Goal: Communication & Community: Answer question/provide support

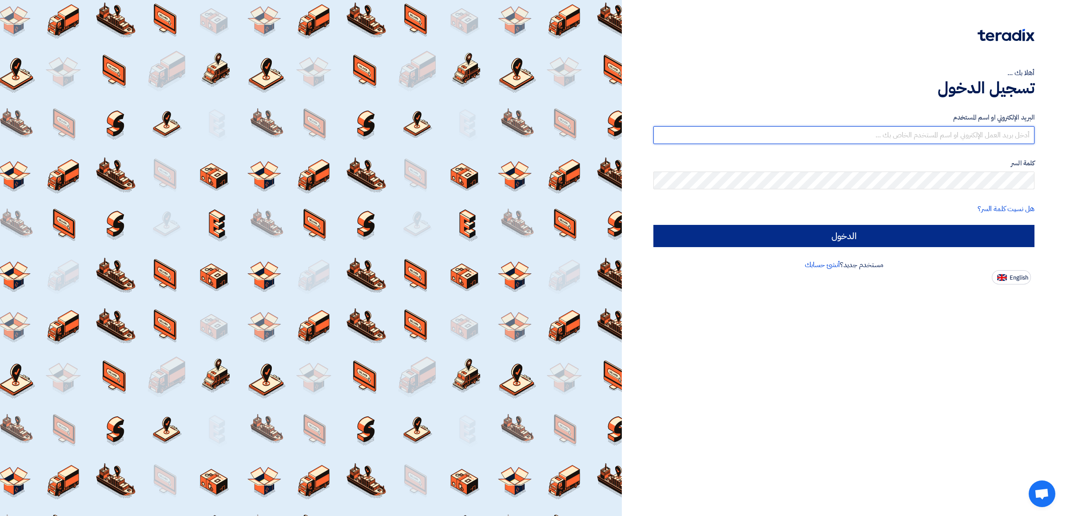
type input "[PERSON_NAME][EMAIL_ADDRESS][DOMAIN_NAME]"
click at [866, 227] on input "الدخول" at bounding box center [843, 236] width 381 height 22
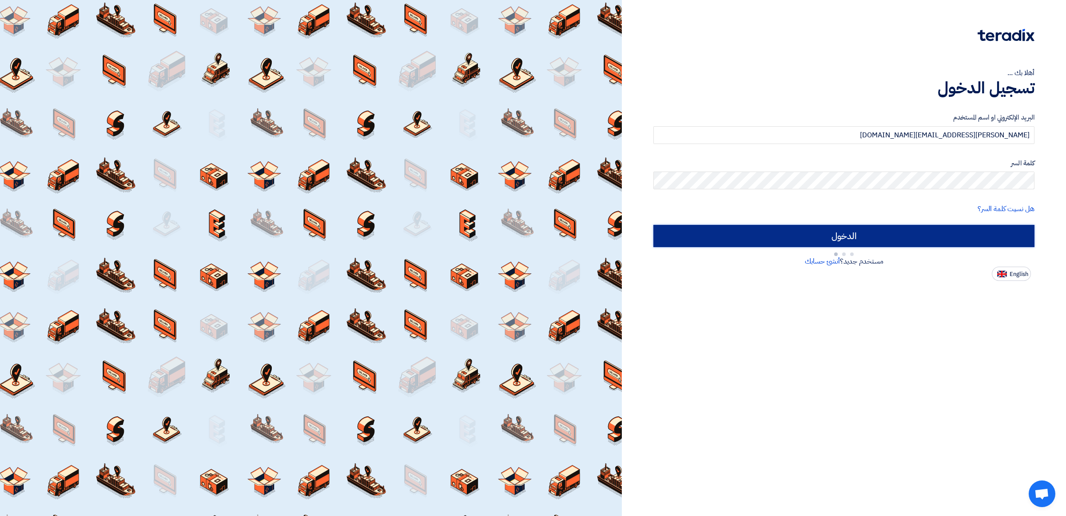
type input "Sign in"
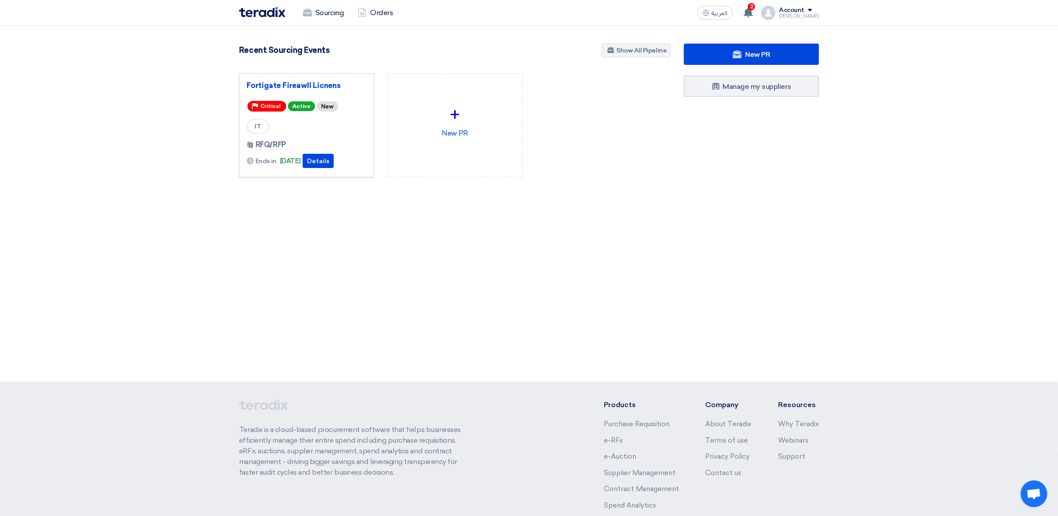
click at [296, 125] on div "IT" at bounding box center [307, 126] width 120 height 15
click at [329, 161] on button "Details" at bounding box center [318, 161] width 31 height 14
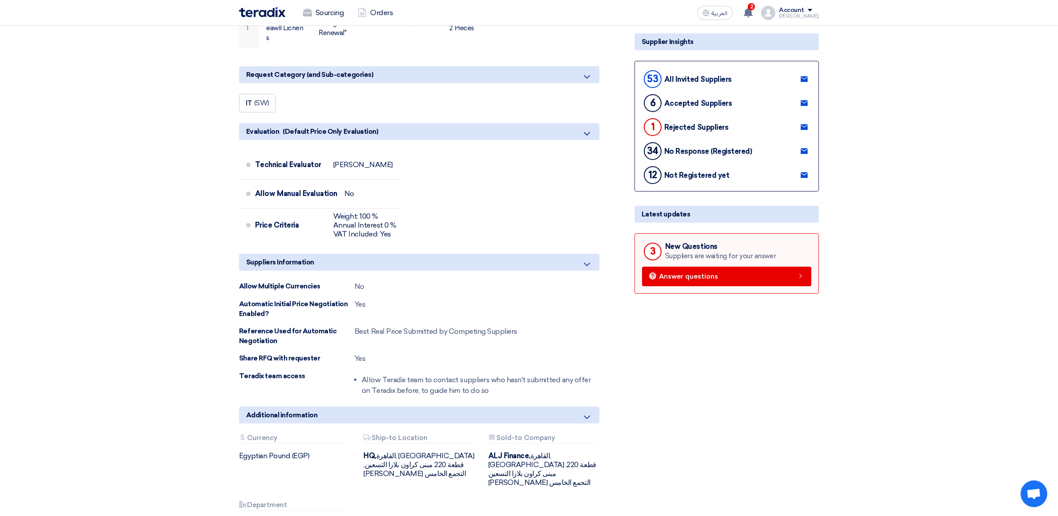
scroll to position [180, 0]
click at [790, 274] on link "Answer questions" at bounding box center [726, 276] width 169 height 20
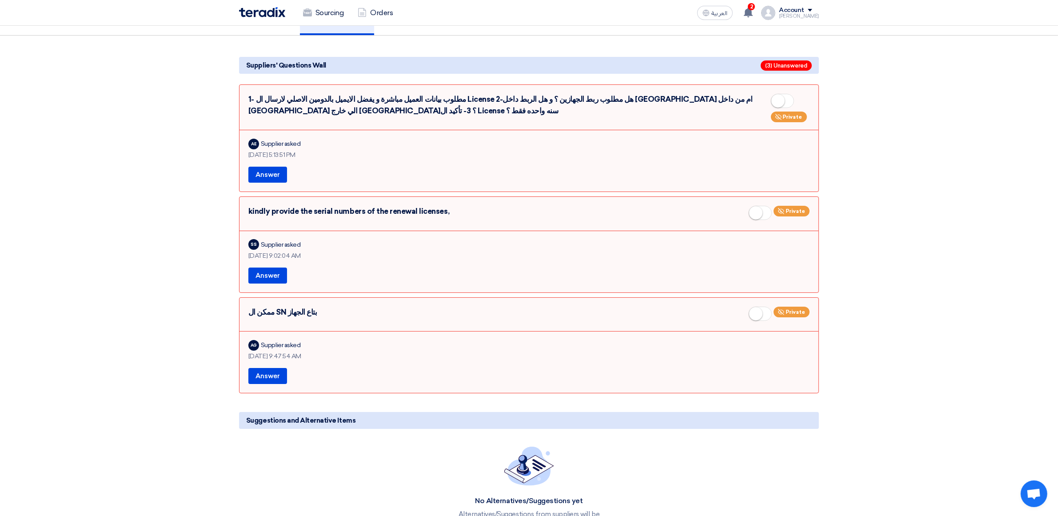
scroll to position [56, 0]
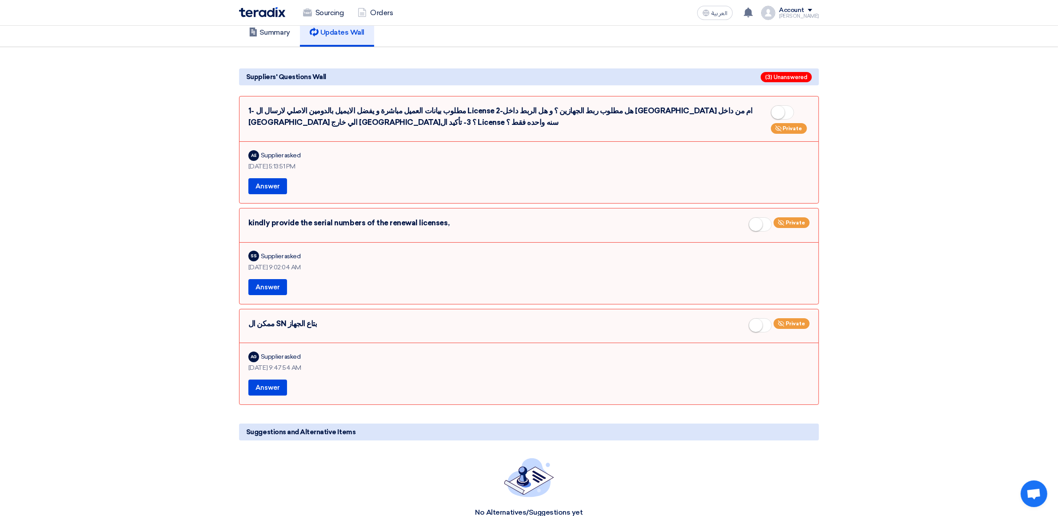
drag, startPoint x: 311, startPoint y: 153, endPoint x: 260, endPoint y: 155, distance: 50.7
click at [259, 155] on div "AE Supplier asked" at bounding box center [528, 155] width 561 height 13
click at [277, 155] on div "Supplier asked" at bounding box center [281, 155] width 40 height 9
click at [279, 155] on div "Supplier asked" at bounding box center [281, 155] width 40 height 9
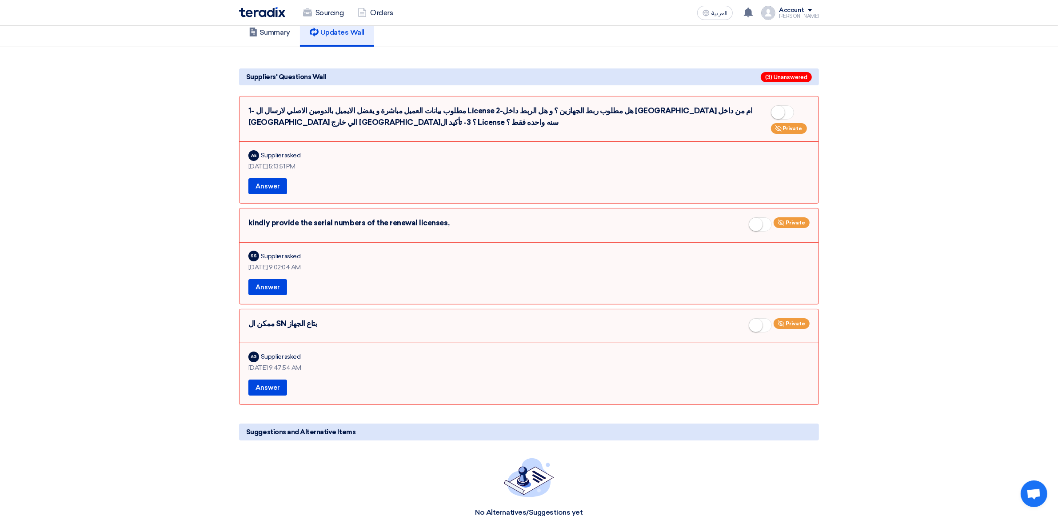
click at [305, 156] on div "AE Supplier asked" at bounding box center [528, 155] width 561 height 13
click at [269, 289] on button "Answer" at bounding box center [267, 287] width 39 height 16
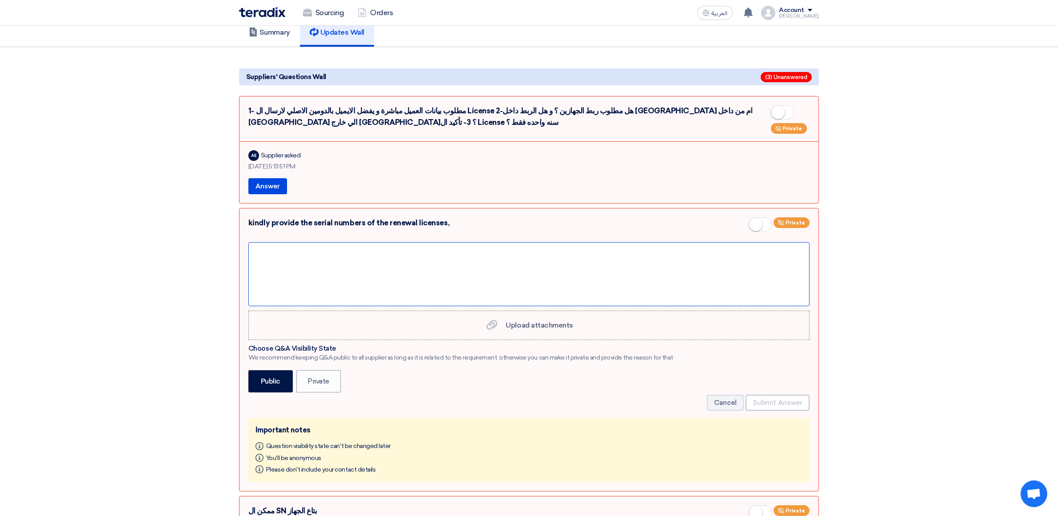
click at [287, 269] on div at bounding box center [528, 274] width 561 height 64
paste div
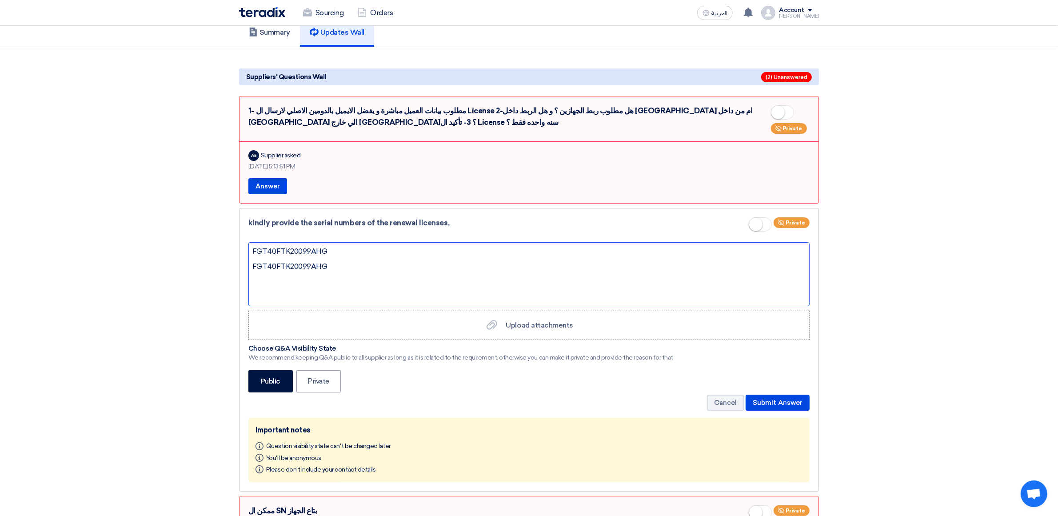
click at [332, 266] on div "FGT40FTK20099AHG FGT40FTK20099AHG" at bounding box center [528, 274] width 561 height 64
click at [329, 266] on div "FGT40FTK20099AHG FGT40FTK20099AHG" at bounding box center [528, 274] width 561 height 64
click at [311, 267] on div "FGT40FTK20099AHG FGT40FTK20099AHG" at bounding box center [528, 274] width 561 height 64
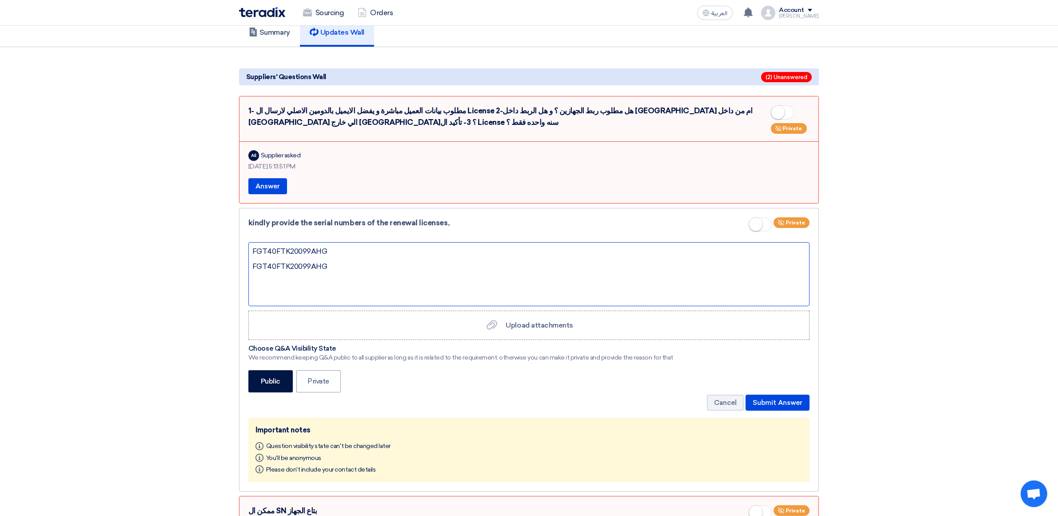
click at [311, 267] on div "FGT40FTK20099AHG FGT40FTK20099AHG" at bounding box center [528, 274] width 561 height 64
click at [382, 227] on div "kindly provide the serial numbers of the renewal licenses, Private" at bounding box center [528, 226] width 561 height 18
click at [369, 256] on div at bounding box center [528, 274] width 561 height 64
click at [394, 258] on div "FGT40FTK20099AHG ," at bounding box center [528, 274] width 561 height 64
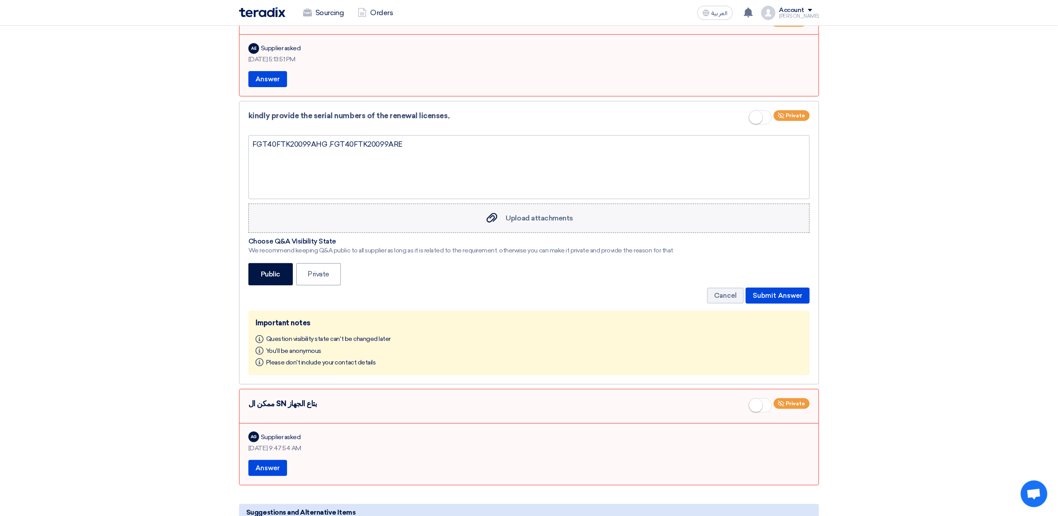
scroll to position [180, 0]
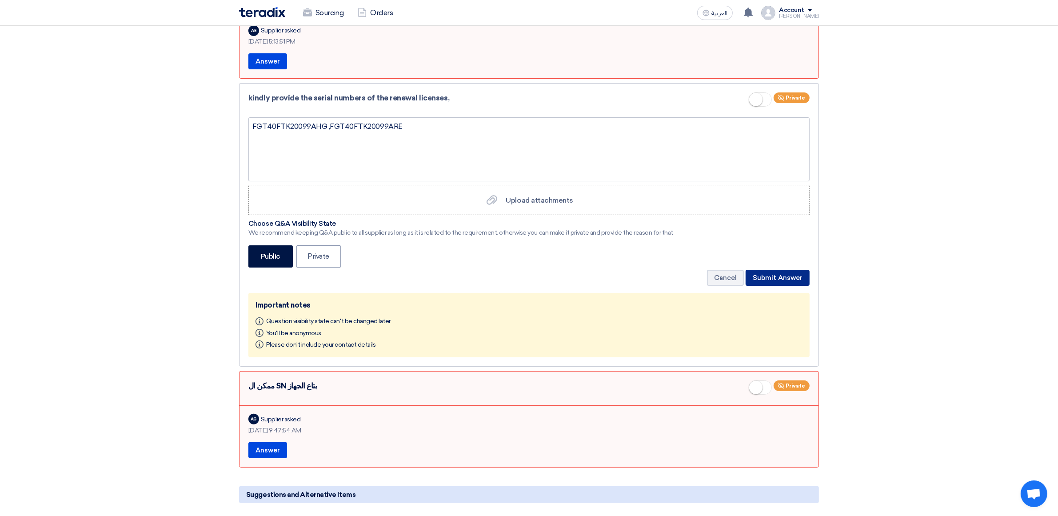
drag, startPoint x: 778, startPoint y: 277, endPoint x: 638, endPoint y: 250, distance: 142.0
click at [778, 277] on button "Submit Answer" at bounding box center [777, 278] width 64 height 16
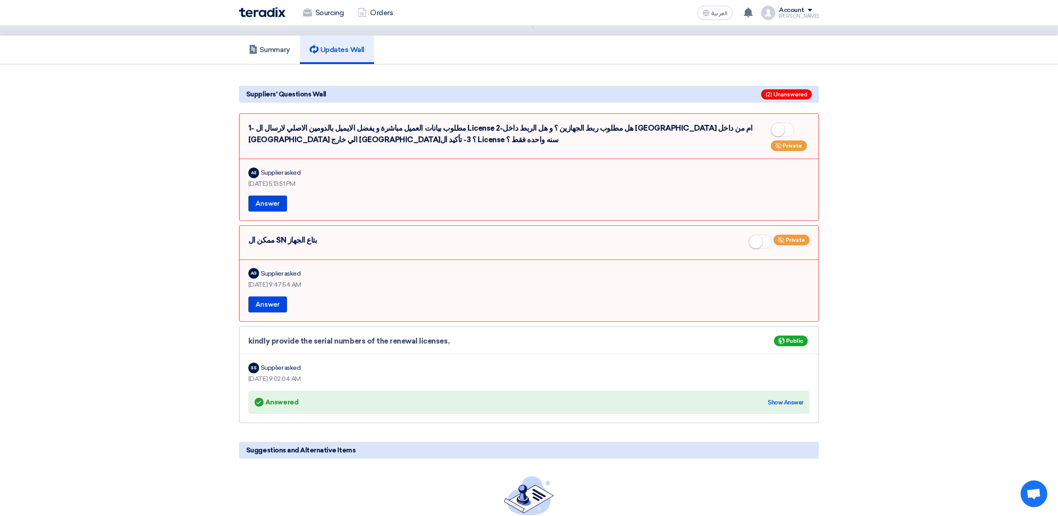
scroll to position [41, 0]
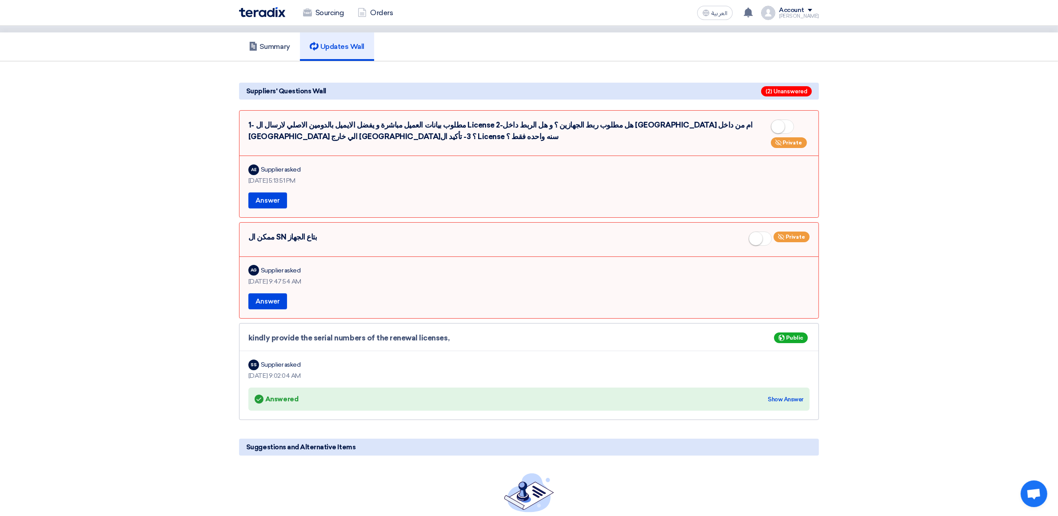
click at [296, 233] on div "ممكن ال SN بتاع الجهاز Private" at bounding box center [528, 240] width 561 height 18
click at [310, 243] on div "ممكن ال SN بتاع الجهاز Private" at bounding box center [528, 240] width 561 height 18
click at [306, 244] on div "ممكن ال SN بتاع الجهاز Private" at bounding box center [528, 240] width 561 height 18
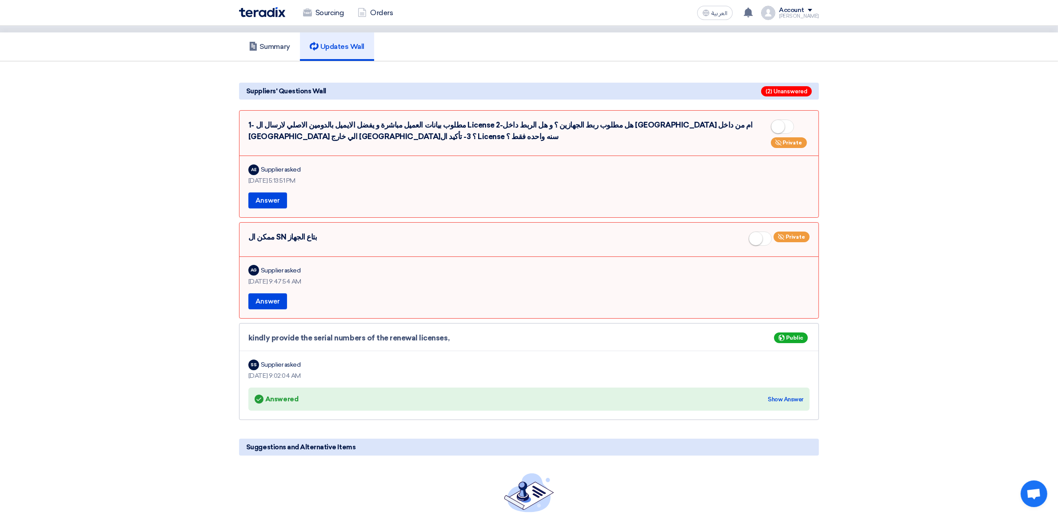
click at [306, 244] on div "ممكن ال SN بتاع الجهاز Private" at bounding box center [528, 240] width 561 height 18
click at [305, 244] on div "ممكن ال SN بتاع الجهاز Private" at bounding box center [528, 240] width 561 height 18
click at [292, 237] on div "ممكن ال SN بتاع الجهاز Private" at bounding box center [528, 240] width 561 height 18
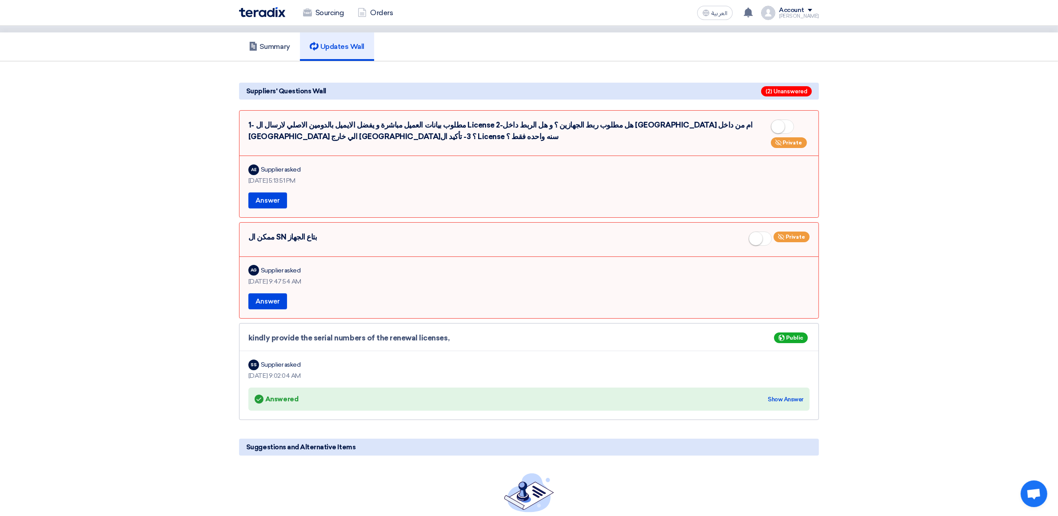
click at [292, 237] on div "ممكن ال SN بتاع الجهاز Private" at bounding box center [528, 240] width 561 height 18
click at [315, 241] on div "ممكن ال SN بتاع الجهاز Private" at bounding box center [528, 240] width 561 height 18
click at [278, 301] on button "Answer" at bounding box center [267, 301] width 39 height 16
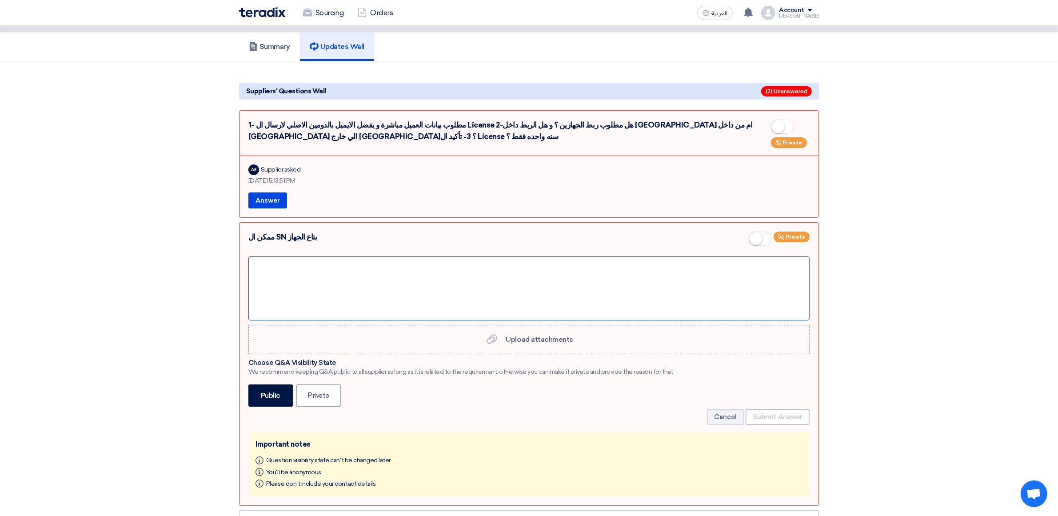
drag, startPoint x: 276, startPoint y: 293, endPoint x: 269, endPoint y: 287, distance: 9.4
click at [276, 293] on div at bounding box center [528, 288] width 561 height 64
click at [286, 303] on div at bounding box center [528, 288] width 561 height 64
paste div
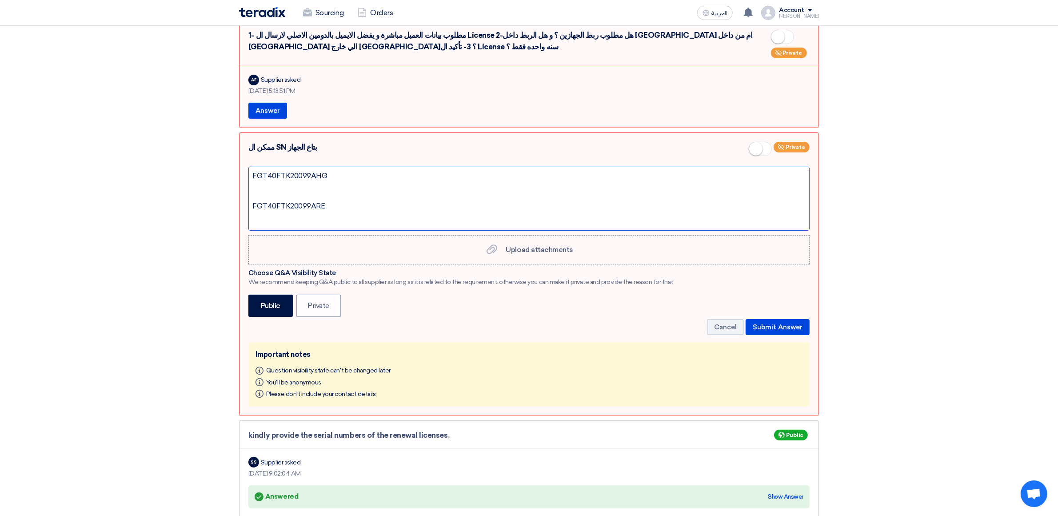
scroll to position [139, 0]
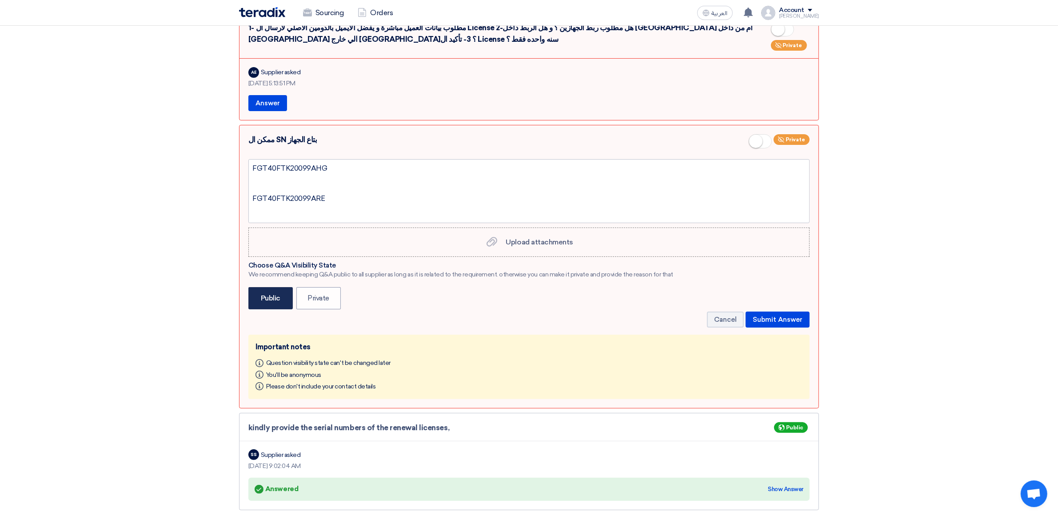
click at [283, 300] on label "Public" at bounding box center [270, 298] width 44 height 22
click at [267, 300] on input "Public" at bounding box center [264, 298] width 6 height 6
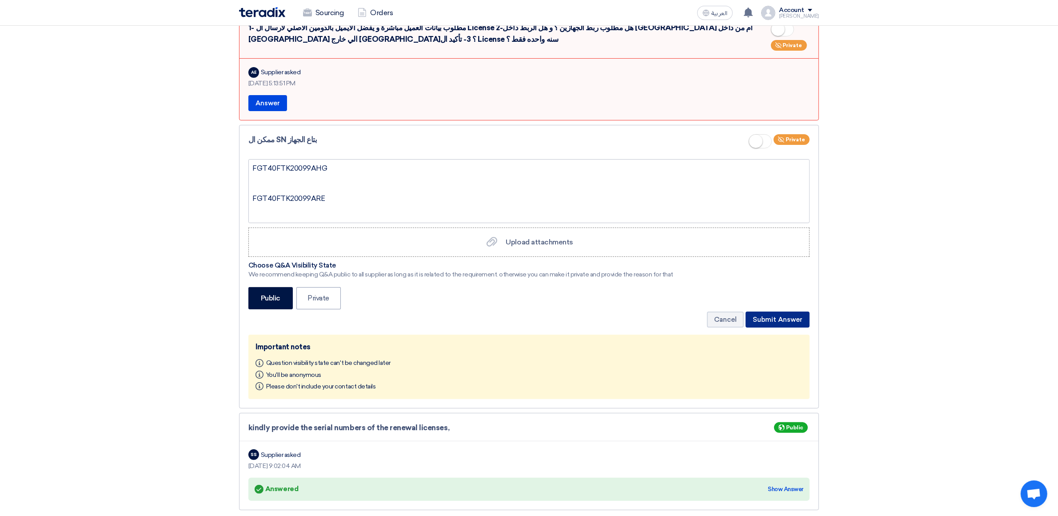
click at [778, 318] on button "Submit Answer" at bounding box center [777, 319] width 64 height 16
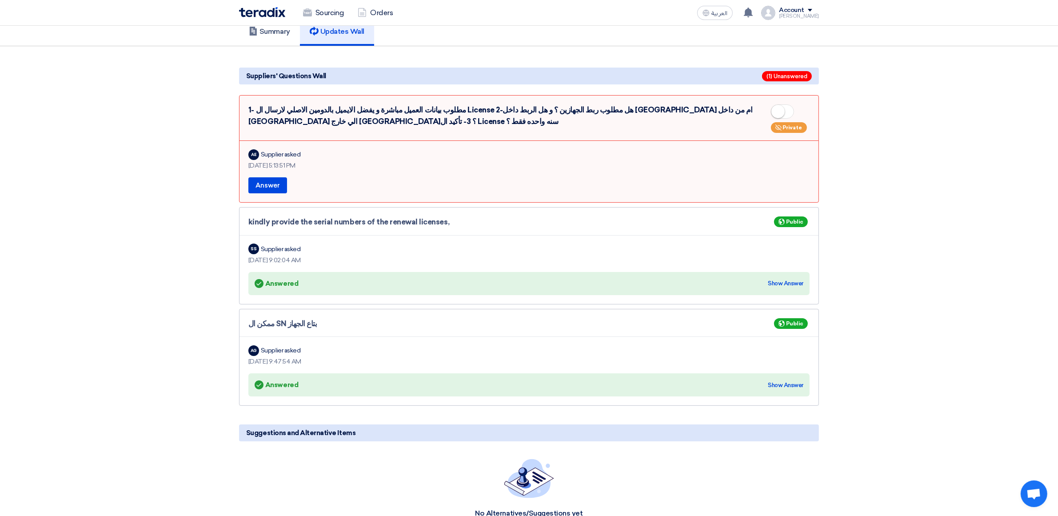
scroll to position [14, 0]
